Goal: Information Seeking & Learning: Learn about a topic

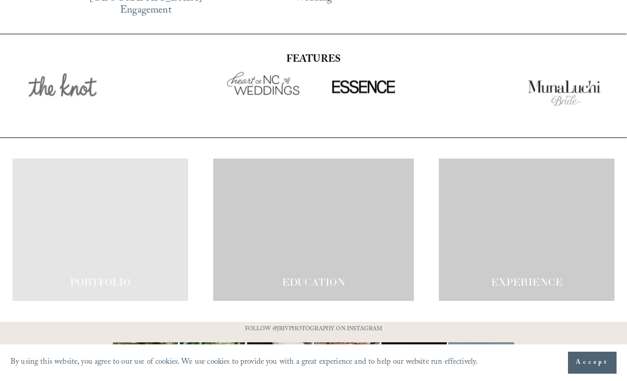
scroll to position [1626, 0]
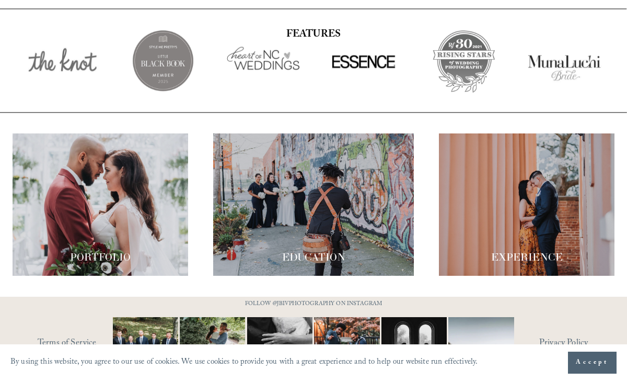
click at [95, 250] on span "PORTFOLIO" at bounding box center [100, 256] width 61 height 13
click at [103, 250] on span "PORTFOLIO" at bounding box center [100, 256] width 61 height 13
click at [105, 152] on div at bounding box center [101, 204] width 176 height 142
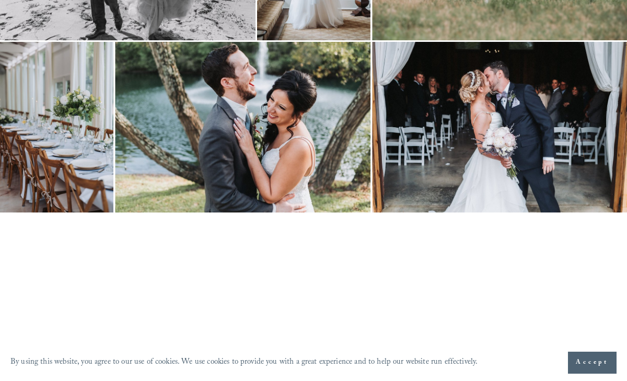
scroll to position [3119, 0]
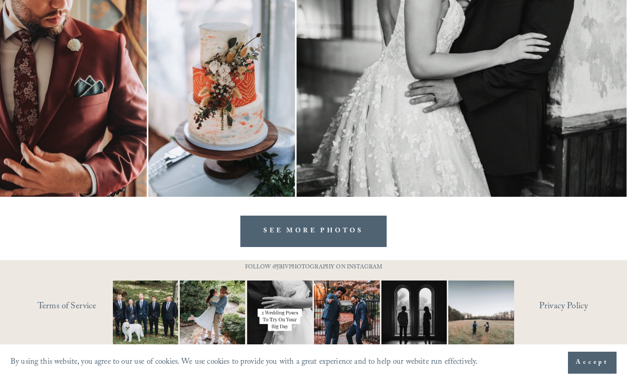
click at [302, 241] on link "SEE MORE PHOTOS" at bounding box center [313, 231] width 146 height 32
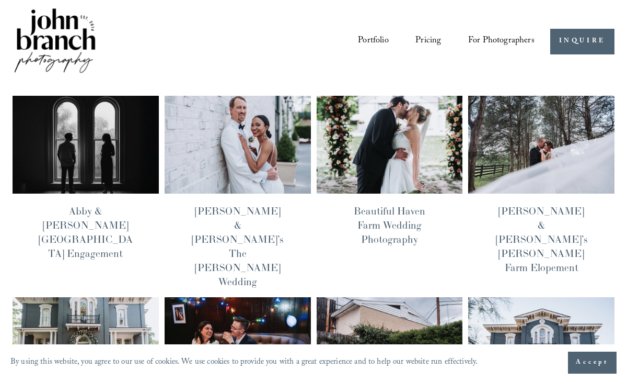
click at [426, 36] on link "Pricing" at bounding box center [429, 41] width 26 height 19
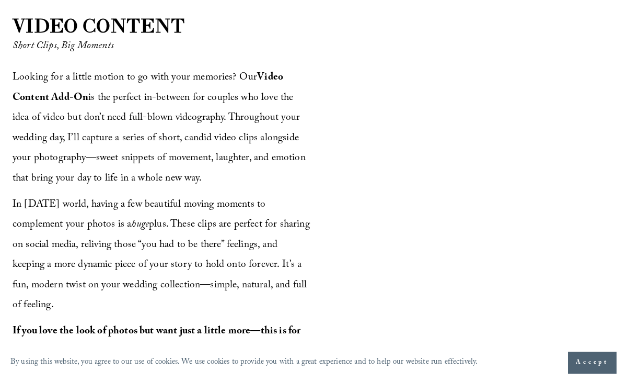
scroll to position [1147, 0]
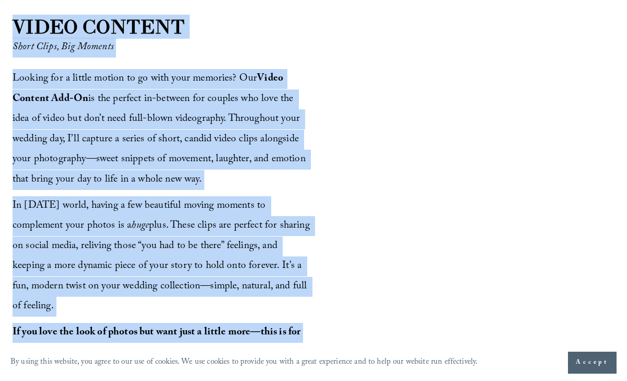
drag, startPoint x: 15, startPoint y: 25, endPoint x: 303, endPoint y: 330, distance: 419.4
click at [303, 330] on div "VIDEO CONTENT Short Clips, Big Moments Looking for a little motion to go with y…" at bounding box center [313, 214] width 627 height 403
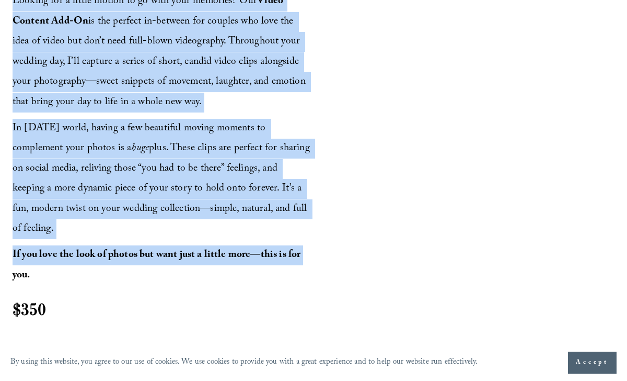
scroll to position [1226, 0]
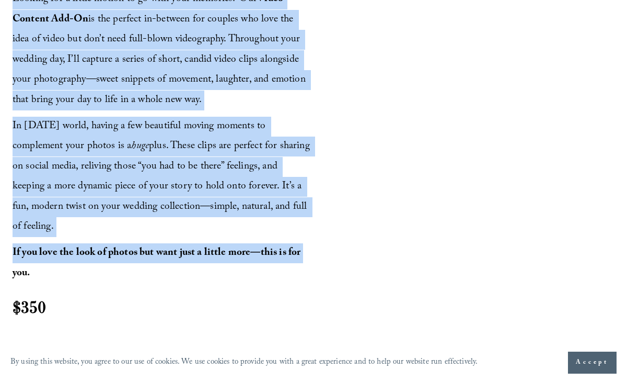
copy div "VIDEO CONTENT Short Clips, Big Moments Looking for a little motion to go with y…"
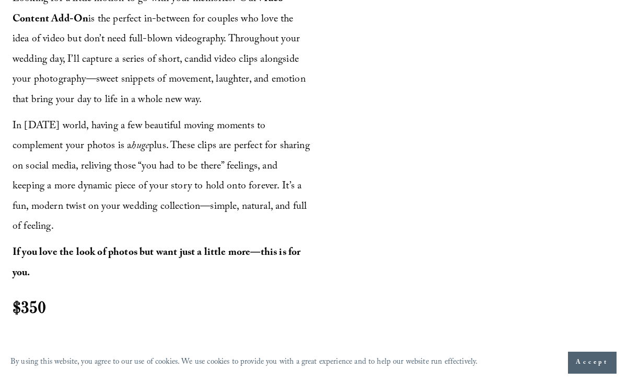
click at [152, 267] on p "If you love the look of photos but want just a little more—this is for you." at bounding box center [162, 263] width 298 height 40
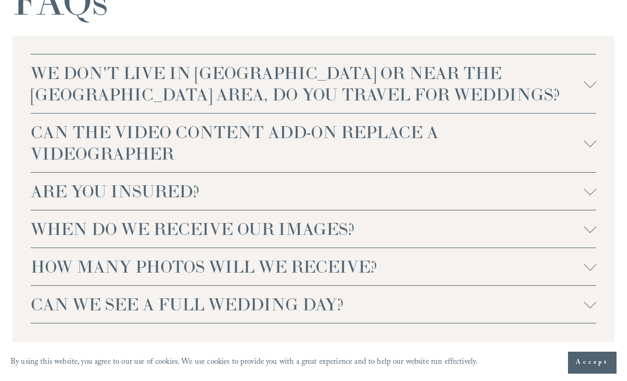
scroll to position [2452, 0]
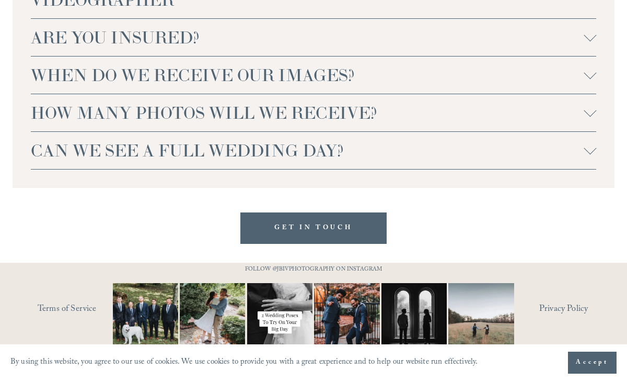
click at [595, 110] on div at bounding box center [590, 110] width 13 height 13
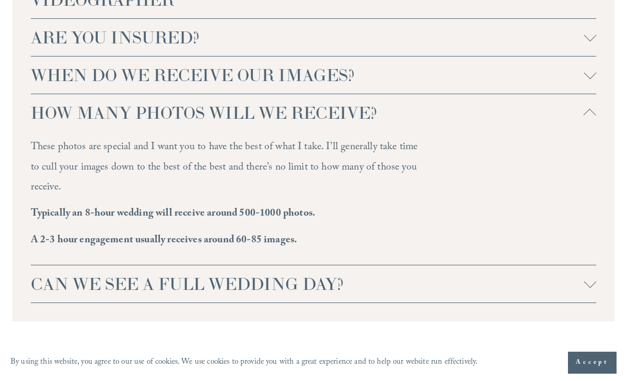
click at [595, 110] on div at bounding box center [590, 113] width 13 height 13
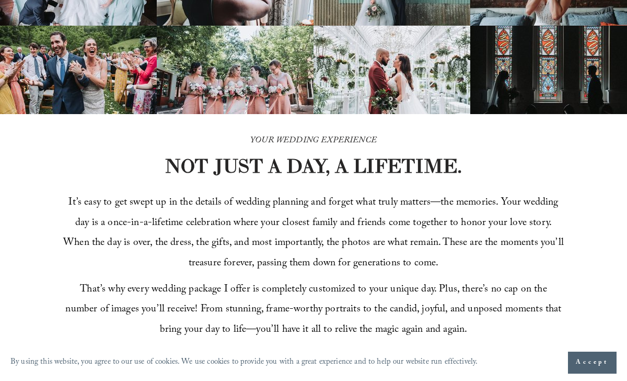
scroll to position [0, 0]
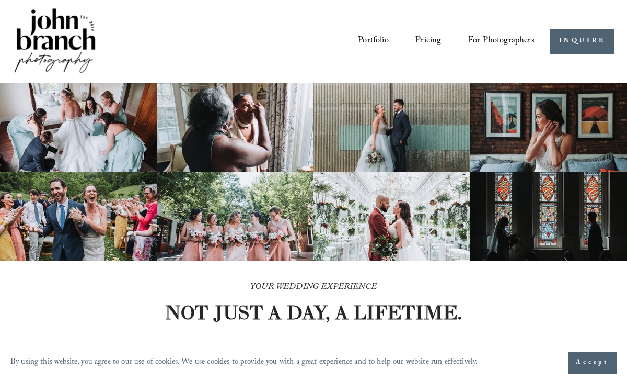
click at [88, 46] on img at bounding box center [55, 41] width 85 height 71
